Goal: Task Accomplishment & Management: Manage account settings

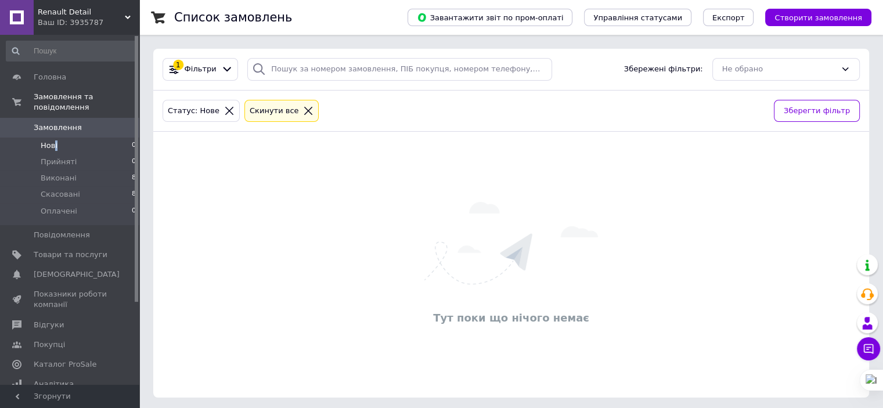
click at [53, 141] on span "Нові" at bounding box center [49, 146] width 17 height 10
click at [166, 206] on div "Тут поки що нічого немає" at bounding box center [511, 264] width 716 height 243
click at [779, 294] on div "Тут поки що нічого немає" at bounding box center [511, 264] width 716 height 243
click at [361, 206] on div "Тут поки що нічого немає" at bounding box center [511, 264] width 716 height 243
click at [65, 138] on li "Нові 0" at bounding box center [71, 146] width 143 height 16
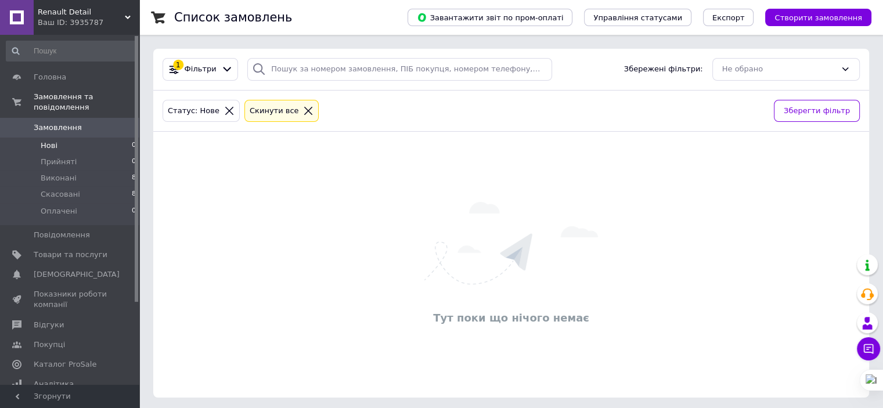
click at [852, 199] on div "Тут поки що нічого немає" at bounding box center [511, 264] width 716 height 243
click at [43, 154] on li "Прийняті 0" at bounding box center [71, 162] width 143 height 16
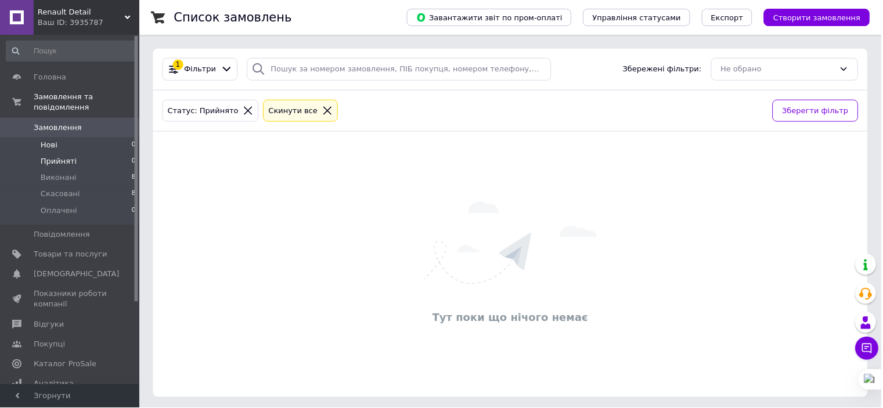
click at [45, 141] on span "Нові" at bounding box center [49, 146] width 17 height 10
click at [58, 157] on span "Прийняті" at bounding box center [59, 162] width 36 height 10
drag, startPoint x: 65, startPoint y: 146, endPoint x: 52, endPoint y: 153, distance: 14.8
click at [65, 157] on span "Прийняті" at bounding box center [59, 162] width 36 height 10
click at [701, 250] on div "Тут поки що нічого немає" at bounding box center [511, 264] width 716 height 243
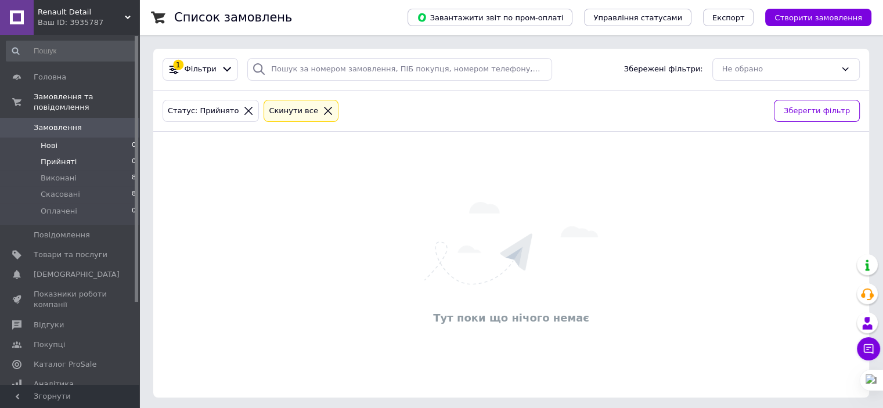
click at [58, 138] on li "Нові 0" at bounding box center [71, 146] width 143 height 16
